Goal: Contribute content: Contribute content

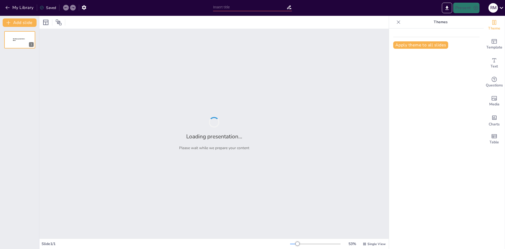
type input "Imported Lyrics_and_Learning_HBCU_Completed.pptx"
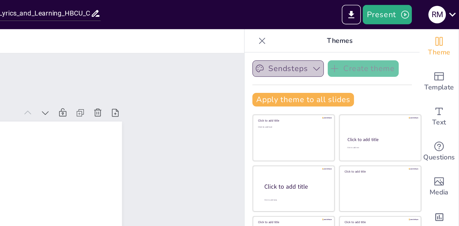
click at [366, 34] on button "Sendsteps" at bounding box center [366, 37] width 39 height 9
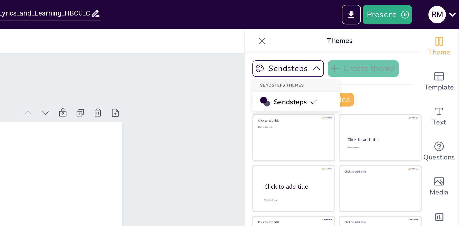
click at [365, 57] on span "Sendsteps" at bounding box center [371, 55] width 24 height 5
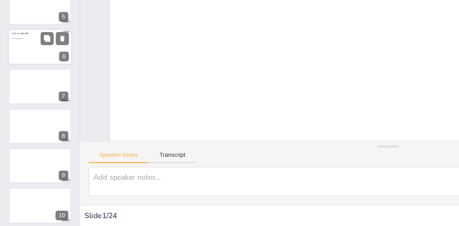
click at [16, 141] on div at bounding box center [20, 138] width 32 height 18
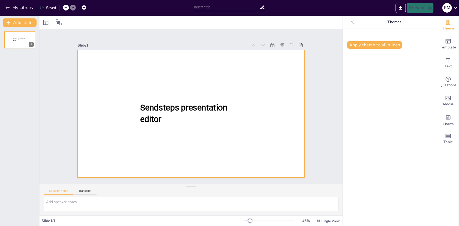
type input "Lyric-Led Learning: Transforming Songs into Structured Notes"
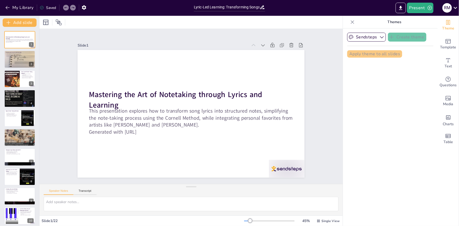
checkbox input "true"
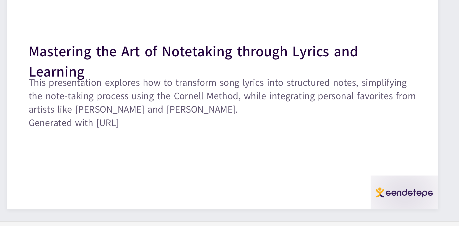
checkbox input "true"
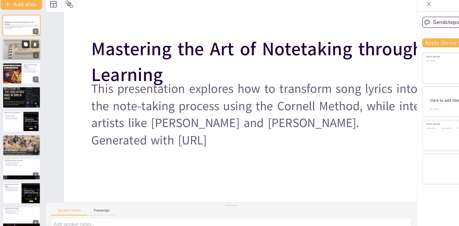
click at [22, 55] on icon at bounding box center [23, 55] width 3 height 3
type textarea "Connecting music to academic subjects creates a more engaging learning environm…"
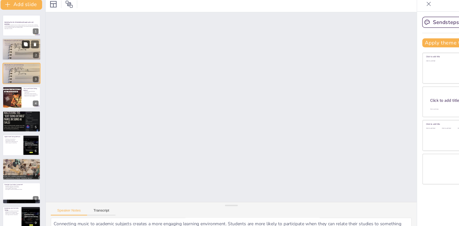
click at [16, 63] on div at bounding box center [20, 59] width 32 height 24
checkbox input "true"
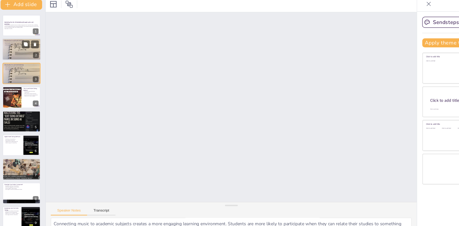
checkbox input "true"
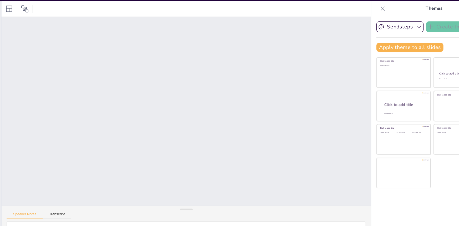
scroll to position [0, 1]
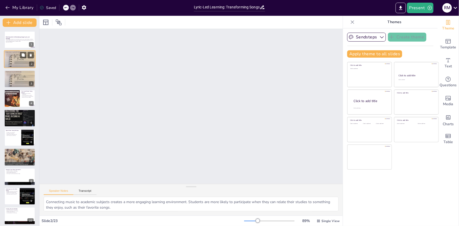
checkbox input "true"
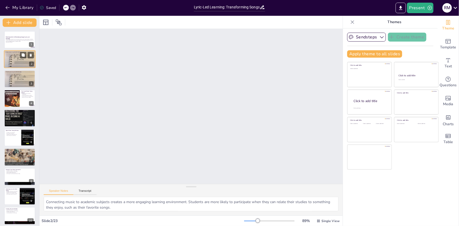
checkbox input "true"
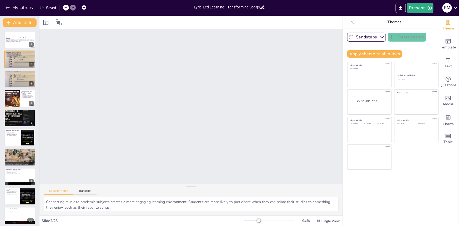
scroll to position [0, 0]
checkbox input "true"
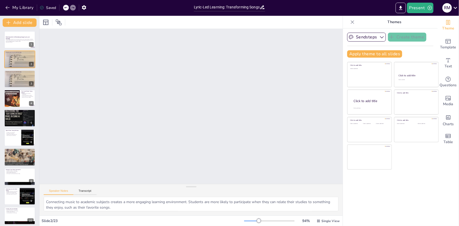
checkbox input "true"
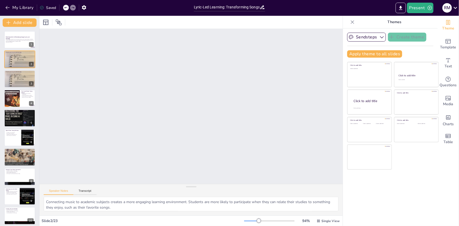
checkbox input "true"
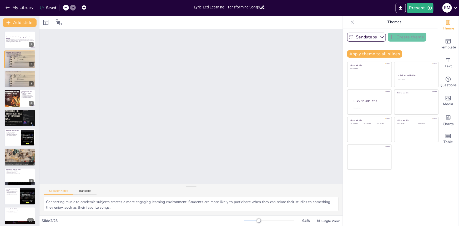
checkbox input "true"
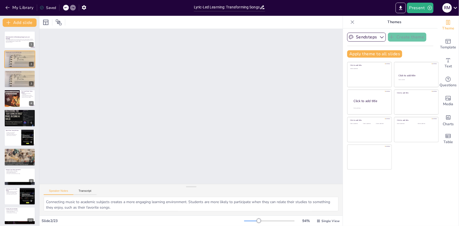
checkbox input "true"
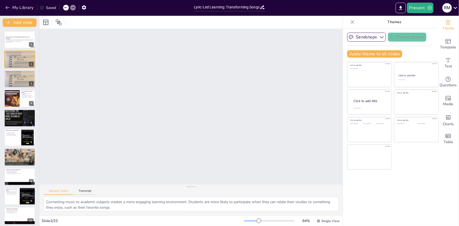
checkbox input "true"
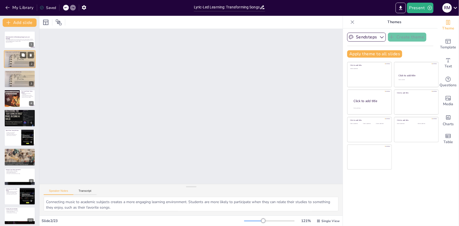
checkbox input "true"
click at [14, 64] on div at bounding box center [20, 59] width 32 height 24
checkbox input "true"
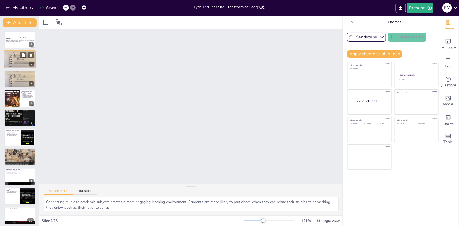
checkbox input "true"
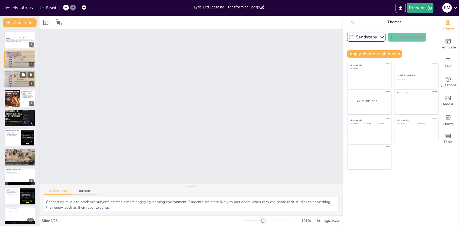
checkbox input "true"
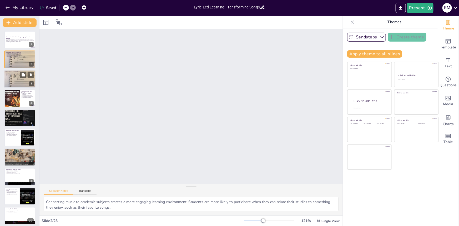
checkbox input "true"
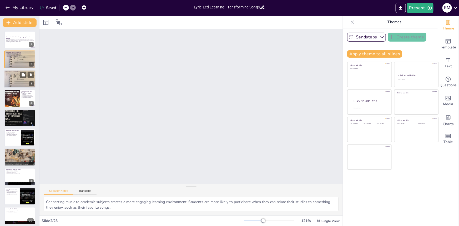
checkbox input "true"
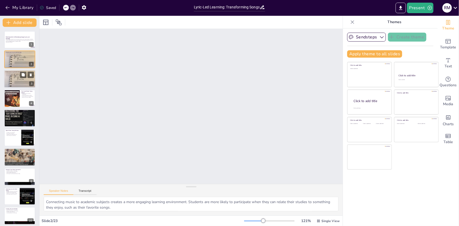
checkbox input "true"
click at [18, 76] on p "Encourages creativity in note-taking." at bounding box center [20, 75] width 28 height 1
checkbox input "true"
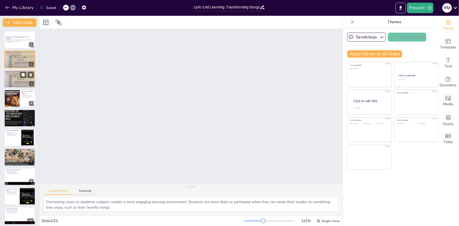
checkbox input "true"
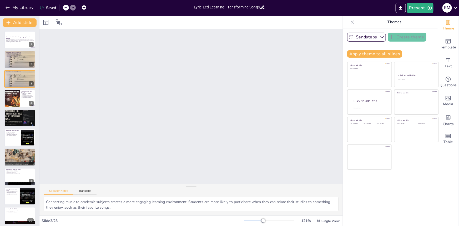
checkbox input "true"
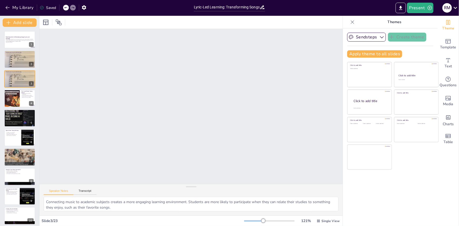
checkbox input "true"
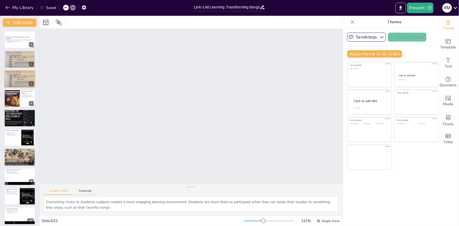
checkbox input "true"
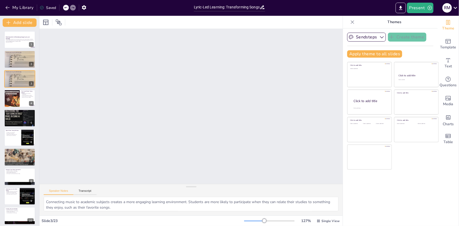
checkbox input "true"
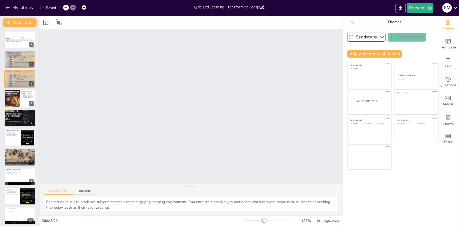
checkbox input "true"
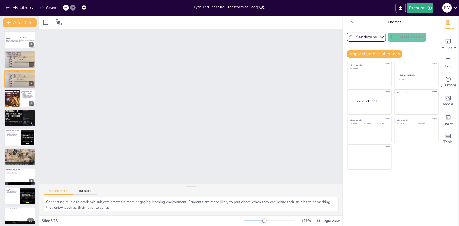
checkbox input "true"
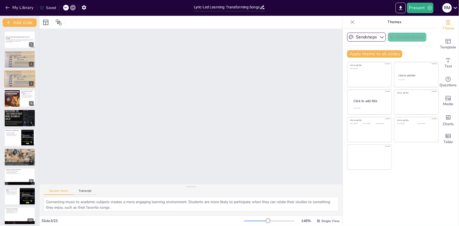
scroll to position [0, 480]
checkbox input "true"
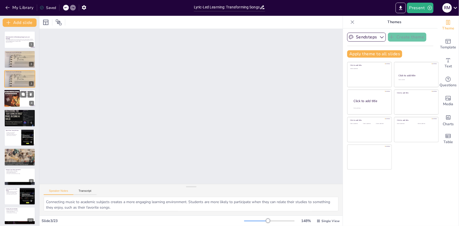
checkbox input "true"
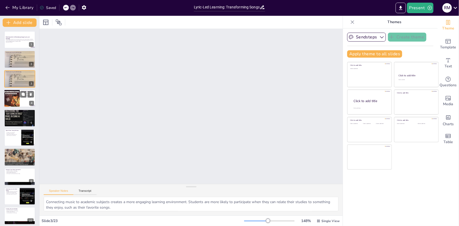
checkbox input "true"
click at [11, 100] on div at bounding box center [12, 98] width 16 height 21
type textarea "The structured layout of the Cornell Method helps students keep their notes org…"
checkbox input "true"
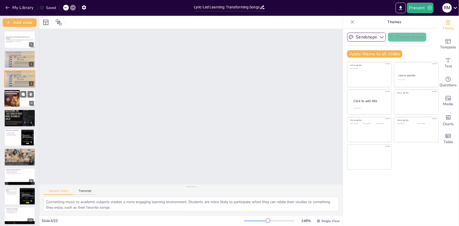
checkbox input "true"
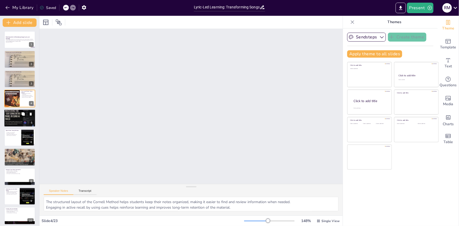
checkbox input "true"
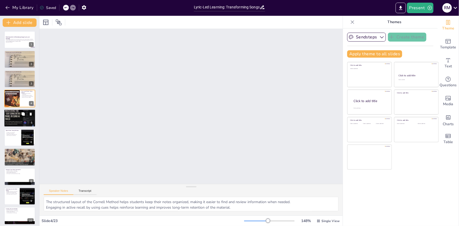
checkbox input "true"
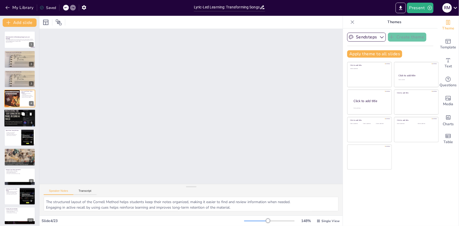
checkbox input "true"
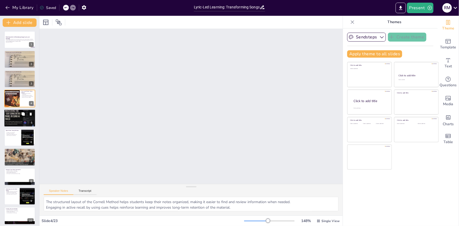
click at [12, 112] on div "Importance of Standard Note-Taking Methods" at bounding box center [20, 111] width 28 height 2
type textarea "Standard note-taking methods are proven to enhance comprehension and retention,…"
checkbox input "true"
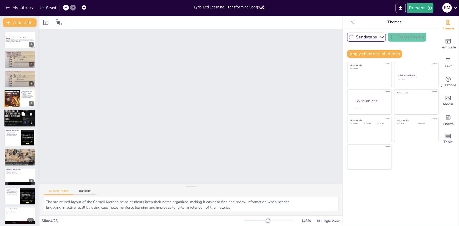
checkbox input "true"
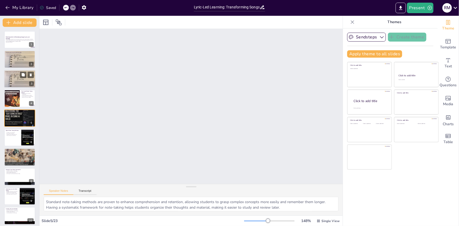
checkbox input "true"
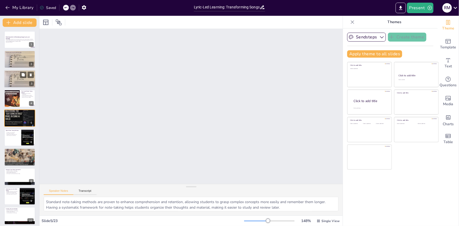
checkbox input "true"
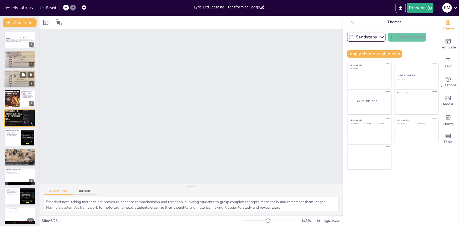
checkbox input "true"
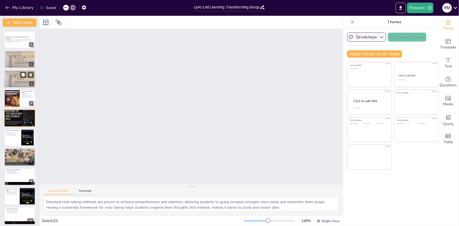
checkbox input "true"
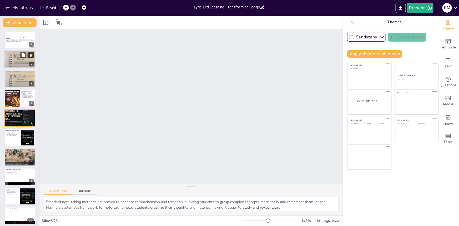
checkbox input "true"
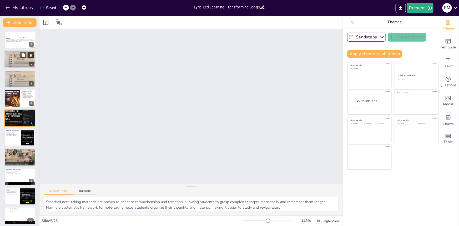
checkbox input "true"
click at [67, 7] on icon at bounding box center [65, 7] width 3 height 3
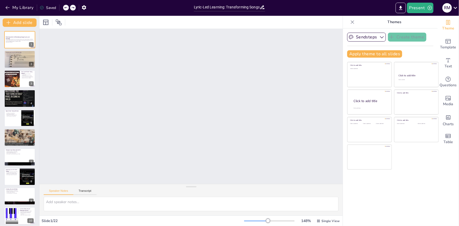
click at [67, 7] on icon at bounding box center [65, 7] width 3 height 3
checkbox input "true"
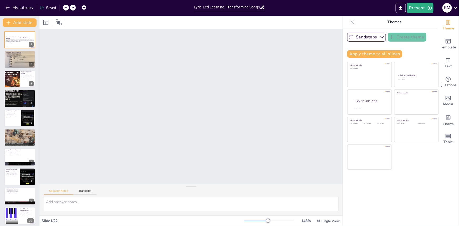
checkbox input "true"
click at [67, 7] on icon at bounding box center [65, 7] width 3 height 3
checkbox input "true"
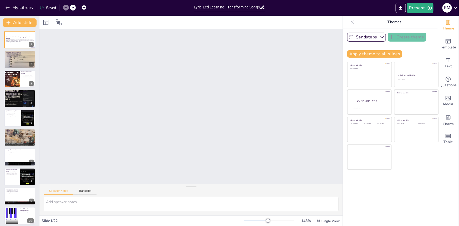
checkbox input "true"
click at [67, 7] on icon at bounding box center [65, 7] width 3 height 3
checkbox input "true"
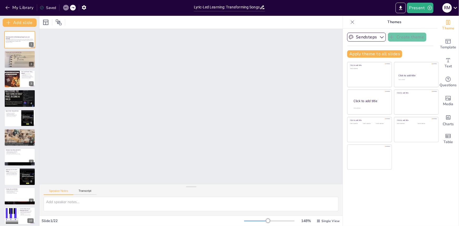
checkbox input "true"
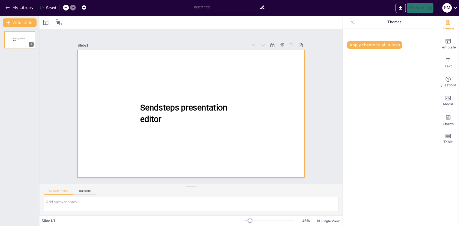
type input "Lyric-Led Learning: Transforming Songs into Structured Notes"
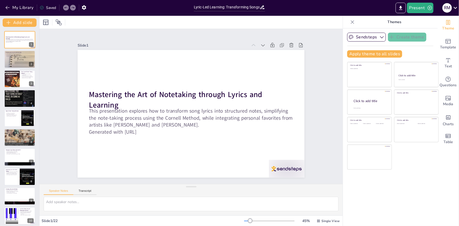
checkbox input "true"
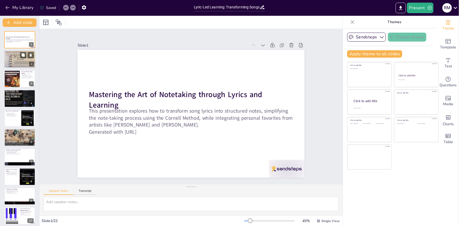
checkbox input "true"
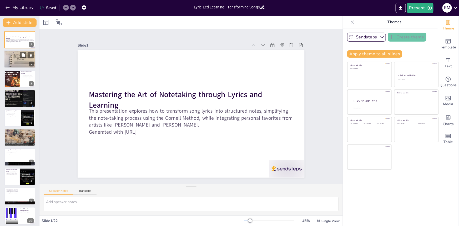
checkbox input "true"
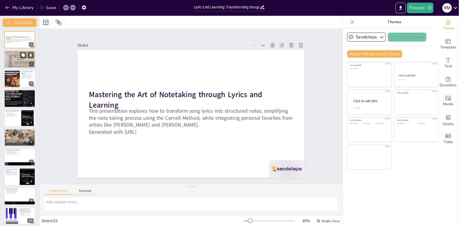
checkbox input "true"
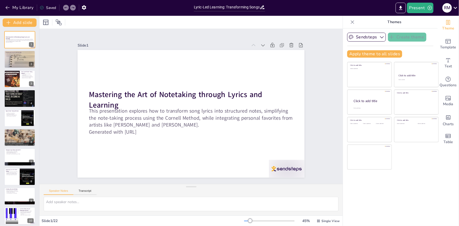
checkbox input "true"
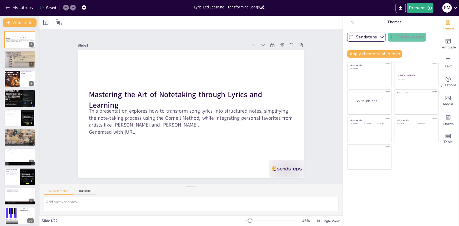
checkbox input "true"
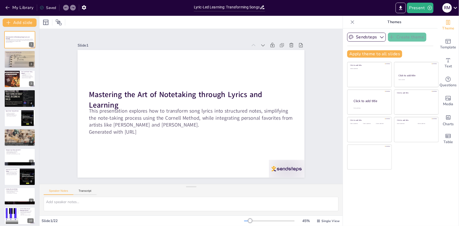
checkbox input "true"
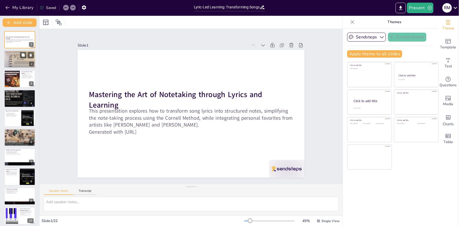
checkbox input "true"
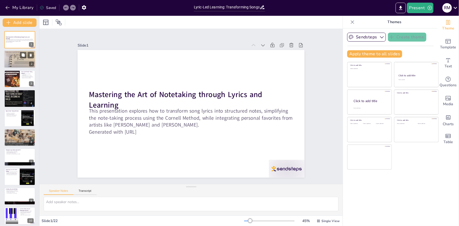
checkbox input "true"
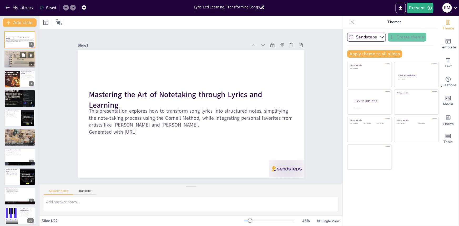
checkbox input "true"
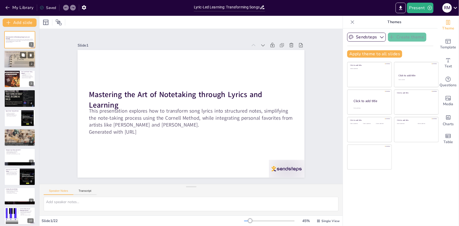
checkbox input "true"
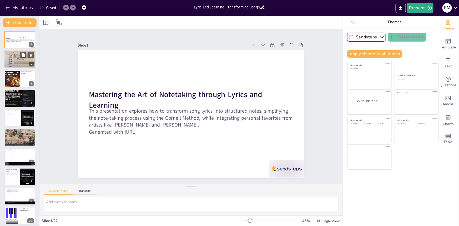
checkbox input "true"
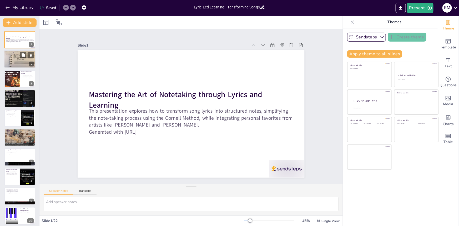
click at [14, 57] on p "Encourages creativity in note-taking." at bounding box center [20, 56] width 28 height 1
checkbox input "true"
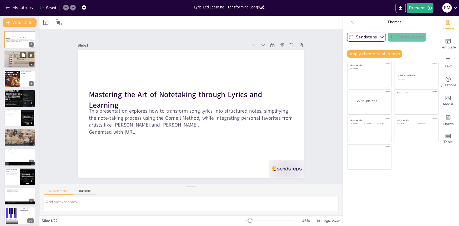
checkbox input "true"
type textarea "Connecting music to academic subjects creates a more engaging learning environm…"
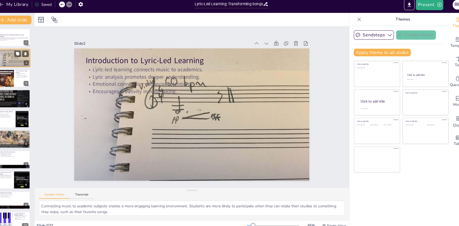
checkbox input "true"
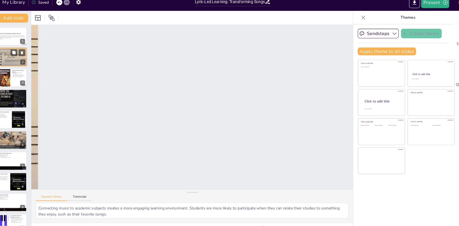
checkbox input "true"
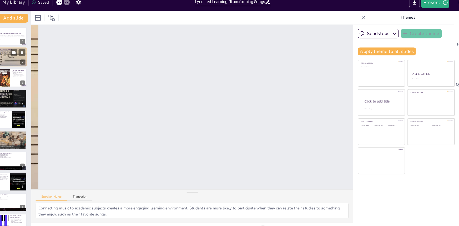
checkbox input "true"
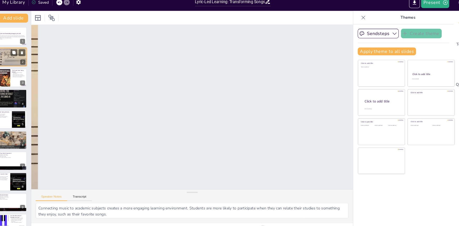
checkbox input "true"
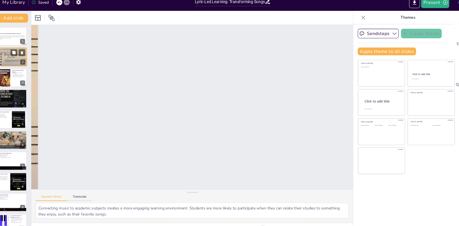
checkbox input "true"
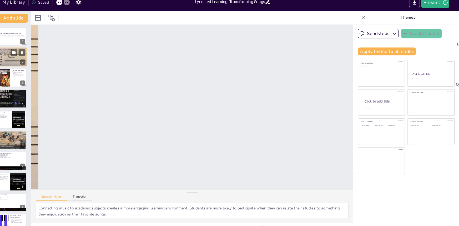
checkbox input "true"
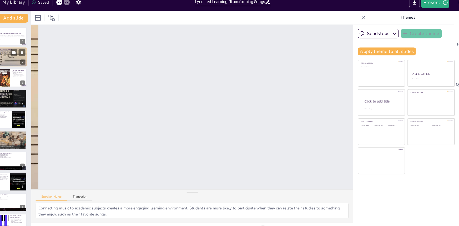
checkbox input "true"
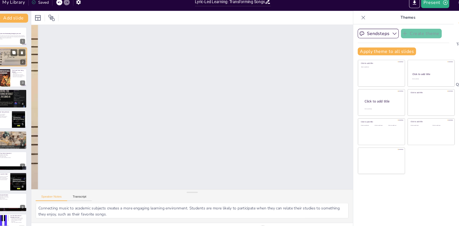
checkbox input "true"
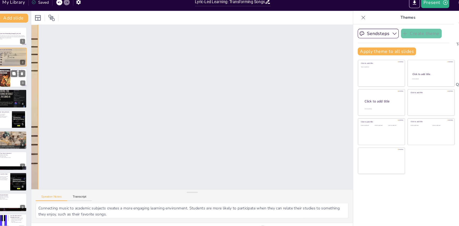
checkbox input "true"
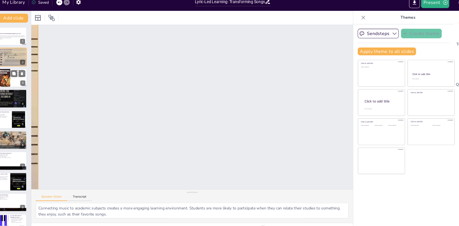
checkbox input "true"
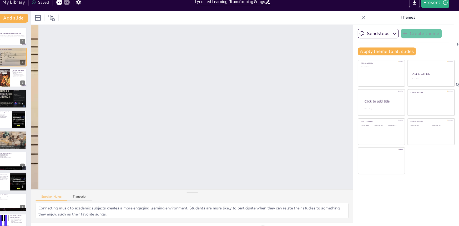
checkbox input "true"
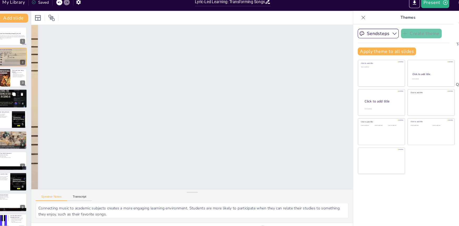
checkbox input "true"
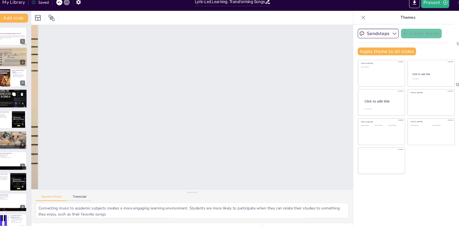
checkbox input "true"
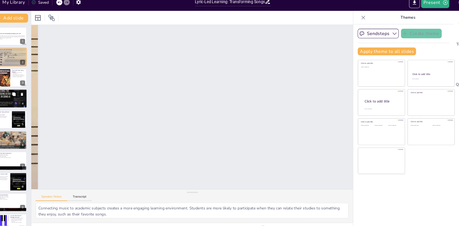
checkbox input "true"
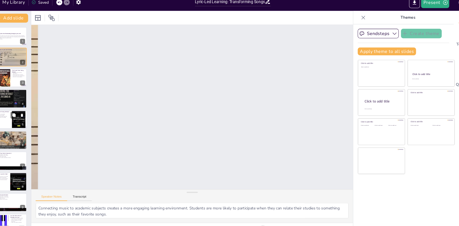
checkbox input "true"
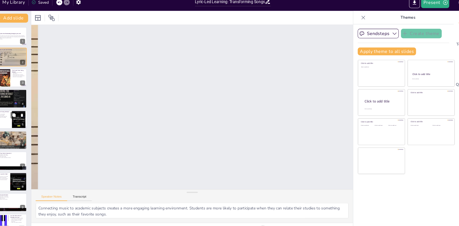
checkbox input "true"
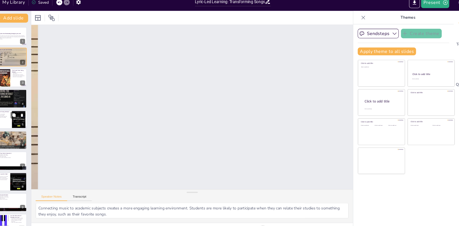
checkbox input "true"
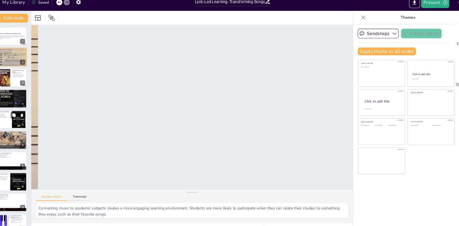
checkbox input "true"
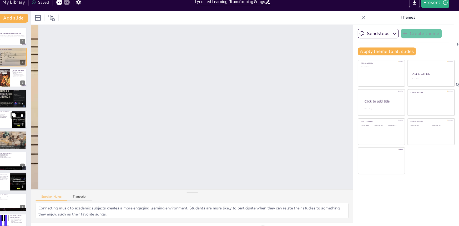
checkbox input "true"
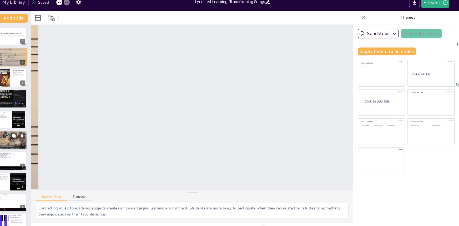
checkbox input "true"
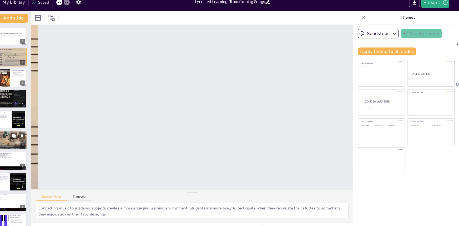
checkbox input "true"
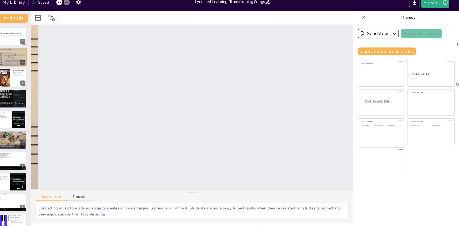
checkbox input "true"
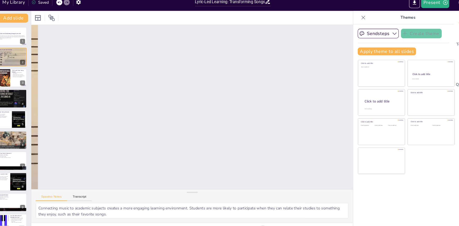
checkbox input "true"
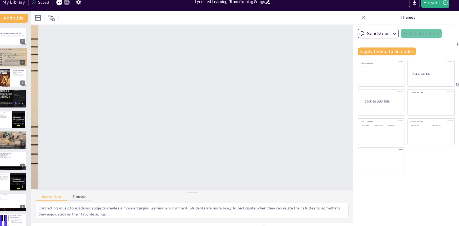
checkbox input "true"
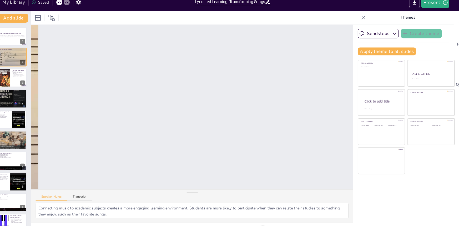
checkbox input "true"
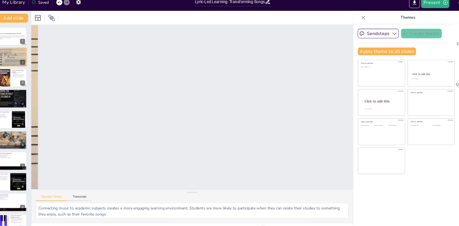
checkbox input "true"
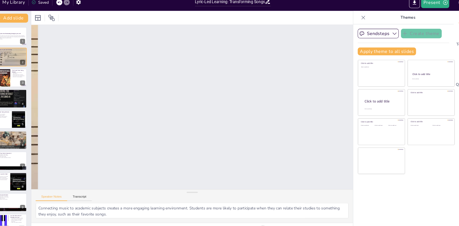
checkbox input "true"
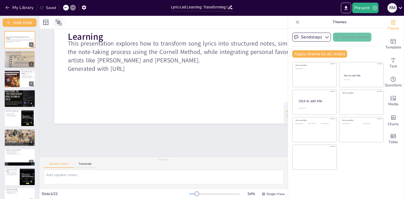
click at [59, 23] on icon at bounding box center [59, 22] width 6 height 6
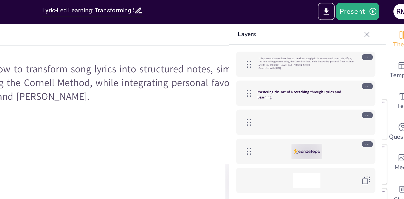
click at [344, 59] on p "Mastering the Art of Notetaking through Lyrics and Learning" at bounding box center [334, 59] width 61 height 6
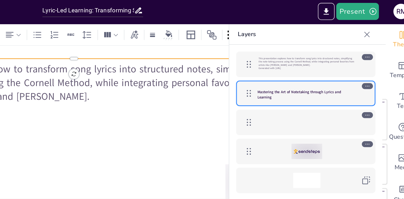
click at [328, 78] on div at bounding box center [334, 76] width 61 height 9
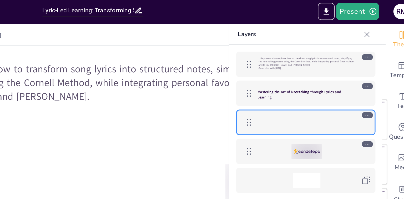
click at [338, 45] on div "This presentation explores how to transform song lyrics into structured notes, …" at bounding box center [333, 40] width 81 height 11
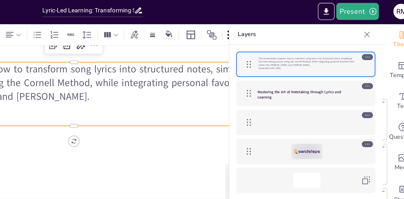
click at [311, 93] on div at bounding box center [334, 93] width 61 height 9
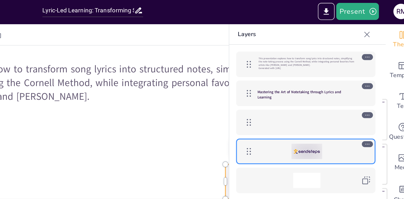
click at [317, 73] on div at bounding box center [334, 76] width 61 height 9
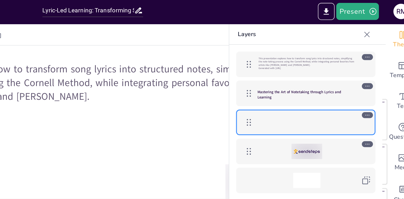
click at [321, 61] on p "Mastering the Art of Notetaking through Lyrics and Learning" at bounding box center [334, 59] width 61 height 6
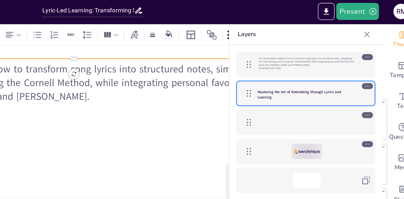
click at [328, 46] on div "This presentation explores how to transform song lyrics into structured notes, …" at bounding box center [334, 41] width 86 height 16
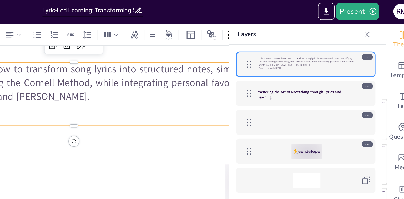
scroll to position [0, 1]
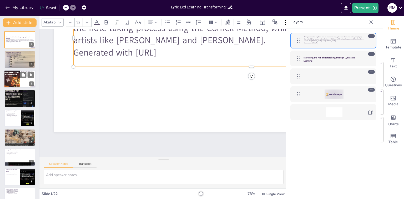
click at [14, 83] on div at bounding box center [12, 78] width 16 height 21
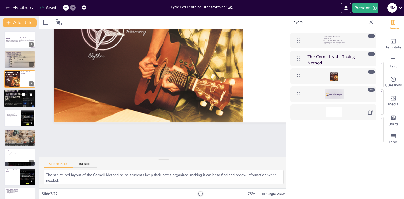
click at [6, 99] on div at bounding box center [20, 98] width 32 height 21
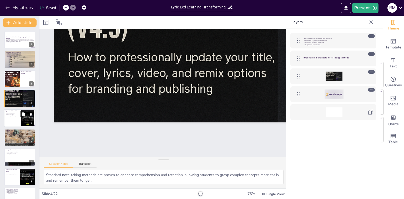
click at [8, 122] on div at bounding box center [20, 118] width 32 height 18
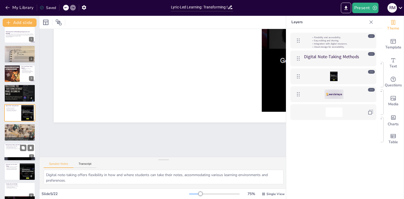
click at [9, 145] on p "Promotes creativity in note-taking." at bounding box center [20, 145] width 28 height 1
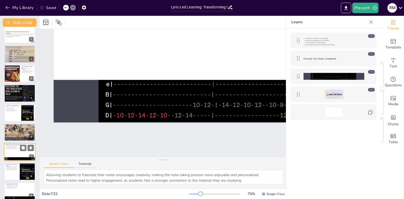
scroll to position [44, 0]
